Goal: Transaction & Acquisition: Subscribe to service/newsletter

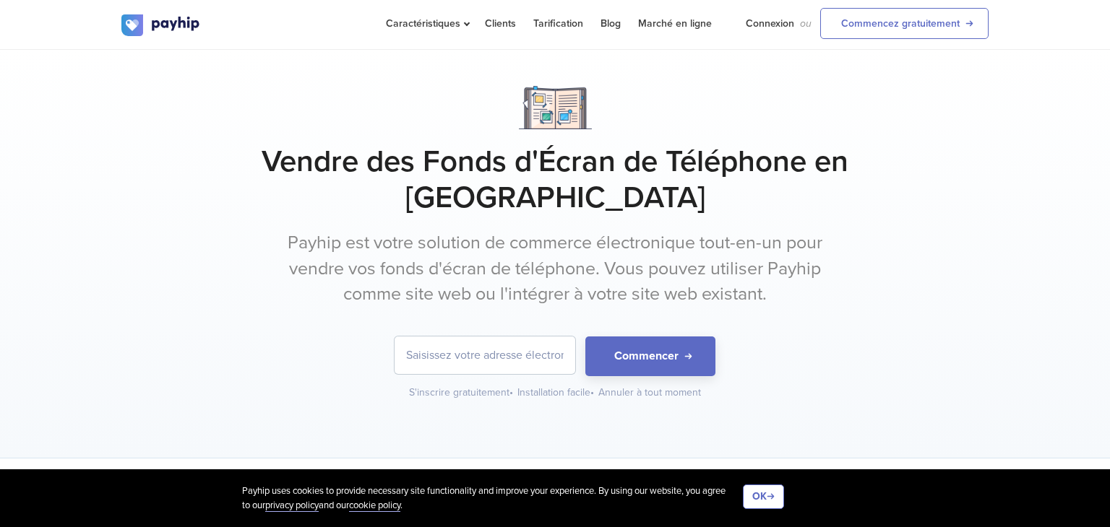
click at [540, 337] on input "email" at bounding box center [484, 356] width 181 height 38
click at [24, 113] on div "Vendre des Fonds d'Écran de Téléphone en Ligne Payhip est votre solution de com…" at bounding box center [555, 254] width 1110 height 409
click at [448, 337] on input "email" at bounding box center [484, 356] width 181 height 38
paste input "lediapasonuniversel@gmail.com"
drag, startPoint x: 444, startPoint y: 311, endPoint x: 308, endPoint y: 315, distance: 136.6
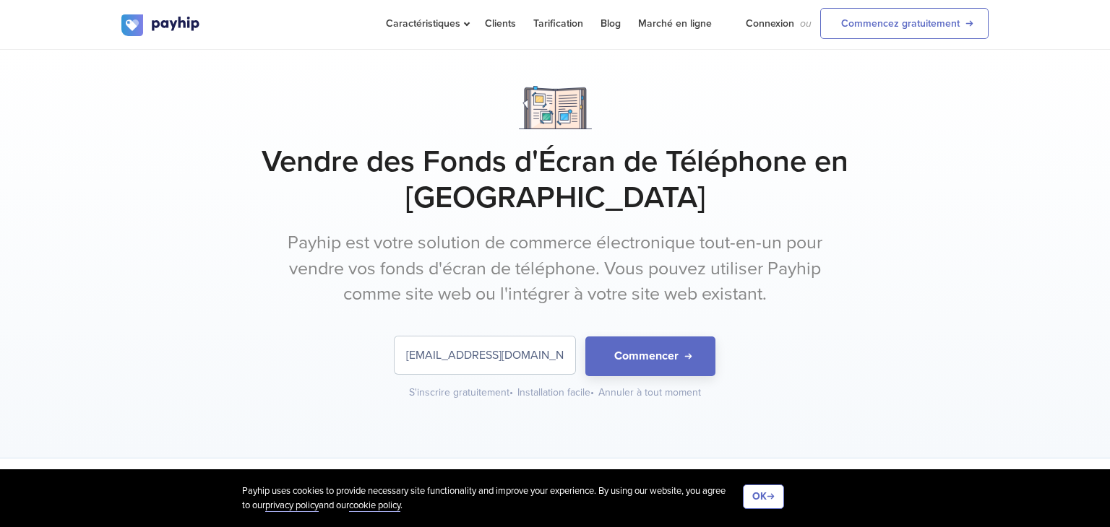
click at [308, 337] on form "lediapasonuniversel@gmail.com Commencer" at bounding box center [554, 357] width 867 height 40
type input "lediapasonuniversel@gmail.com"
click at [615, 337] on button "Commencer" at bounding box center [650, 357] width 130 height 40
